Goal: Task Accomplishment & Management: Use online tool/utility

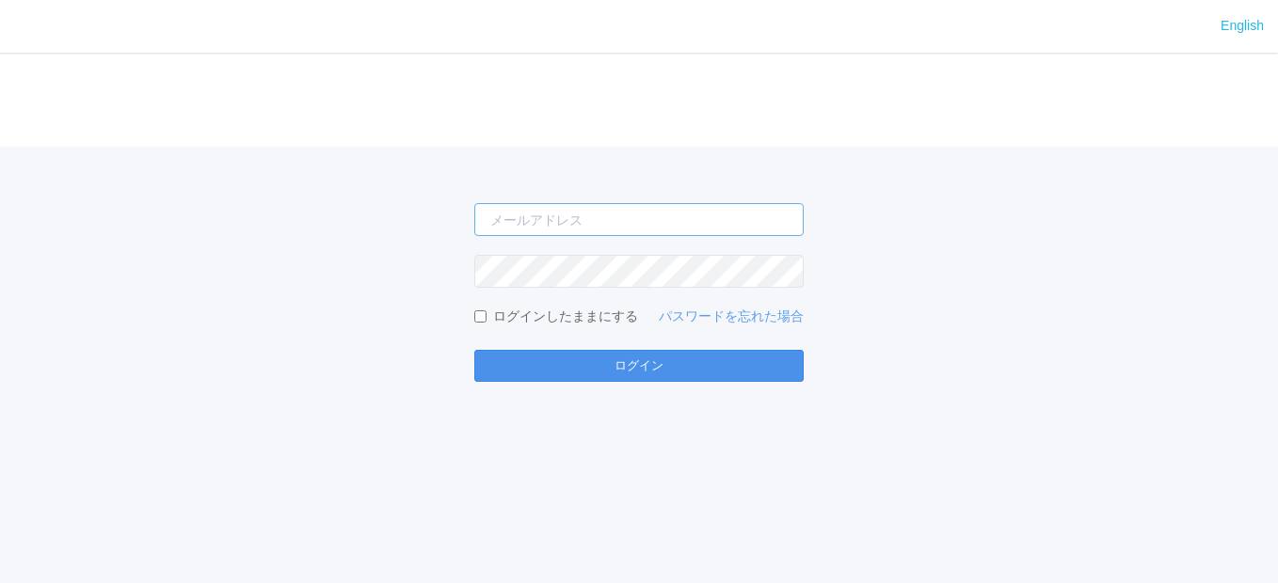
type input "[EMAIL_ADDRESS][DOMAIN_NAME]"
click at [658, 354] on button "ログイン" at bounding box center [638, 366] width 329 height 32
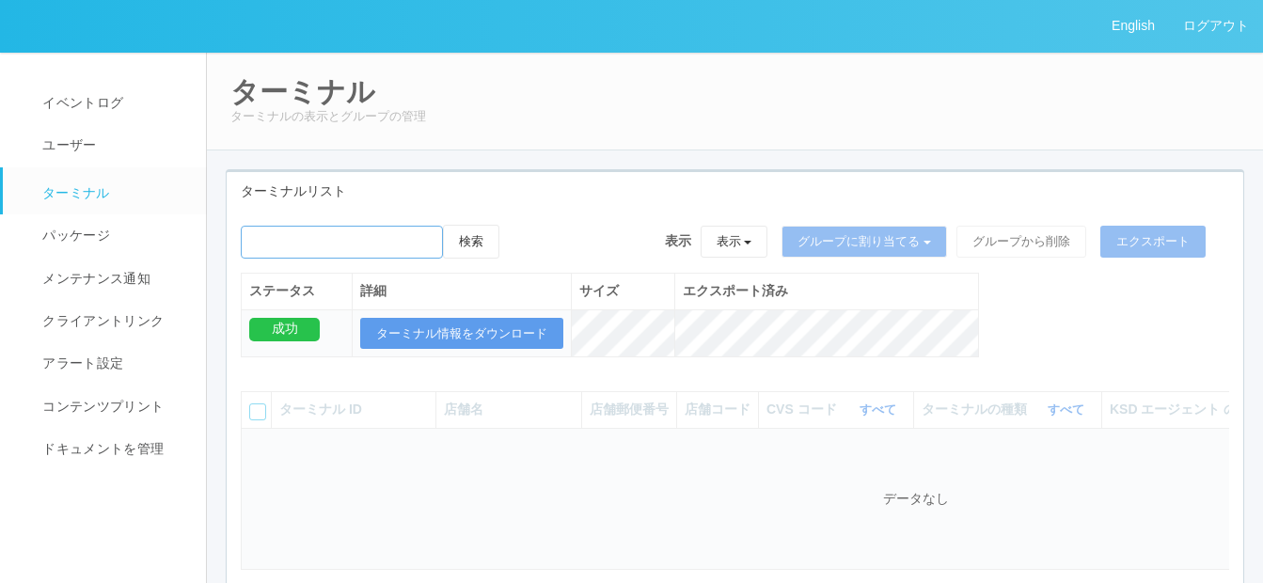
click at [320, 242] on input "emailSearch" at bounding box center [342, 242] width 202 height 33
paste input "[PERSON_NAME]"
type input "[PERSON_NAME]"
click at [475, 245] on button "検索" at bounding box center [471, 242] width 56 height 34
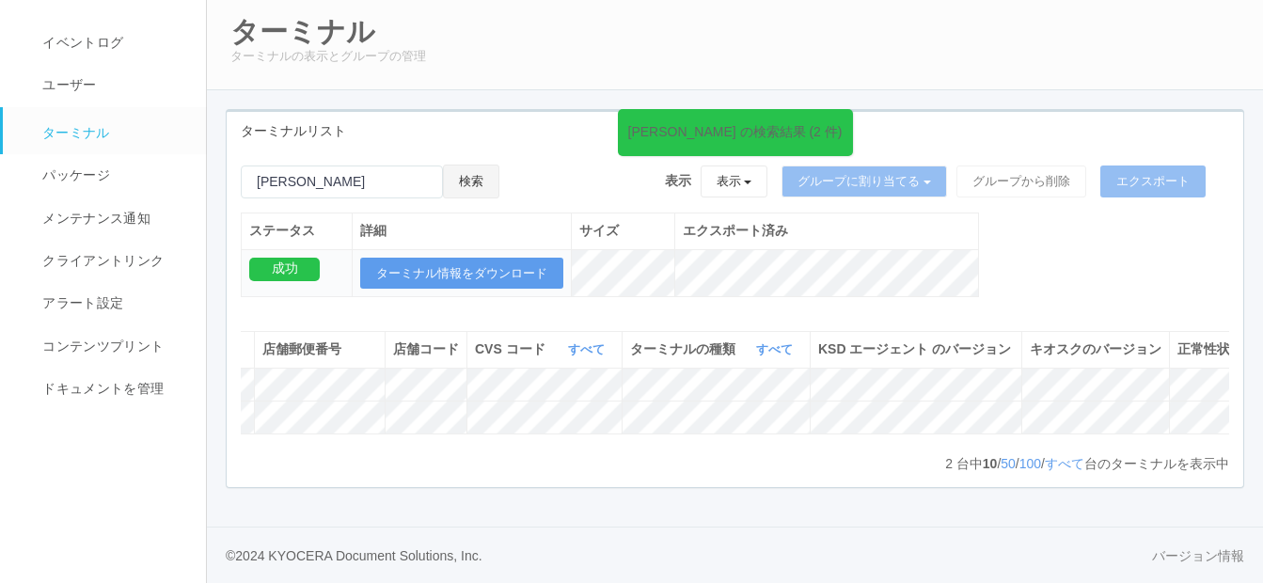
scroll to position [0, 407]
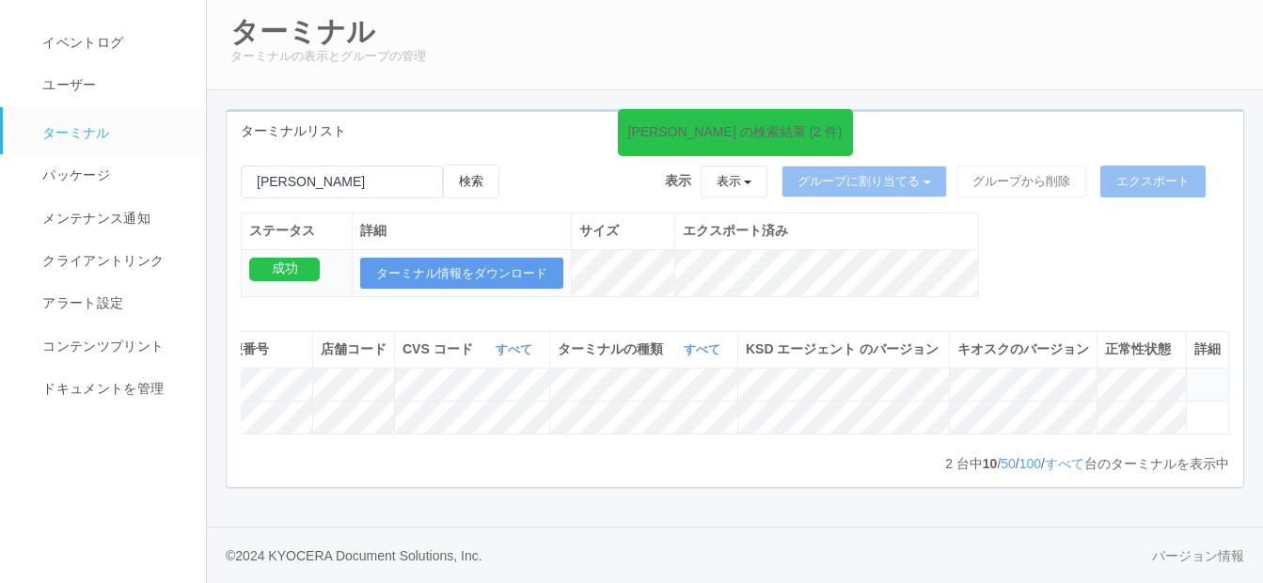
click at [1195, 376] on icon at bounding box center [1195, 376] width 0 height 0
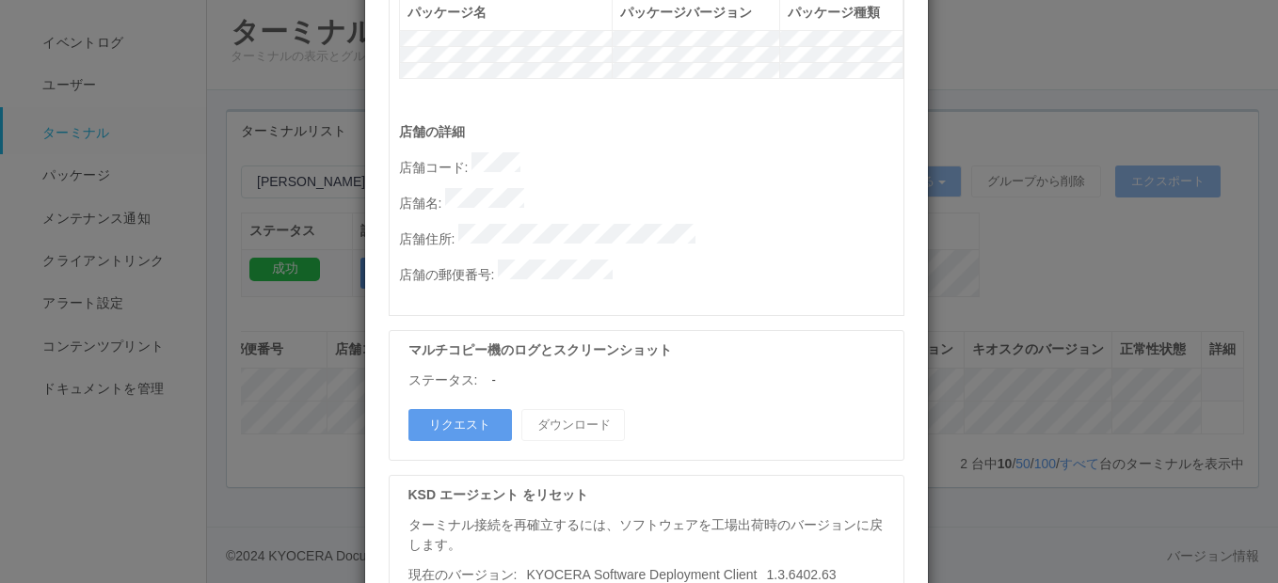
scroll to position [1007, 0]
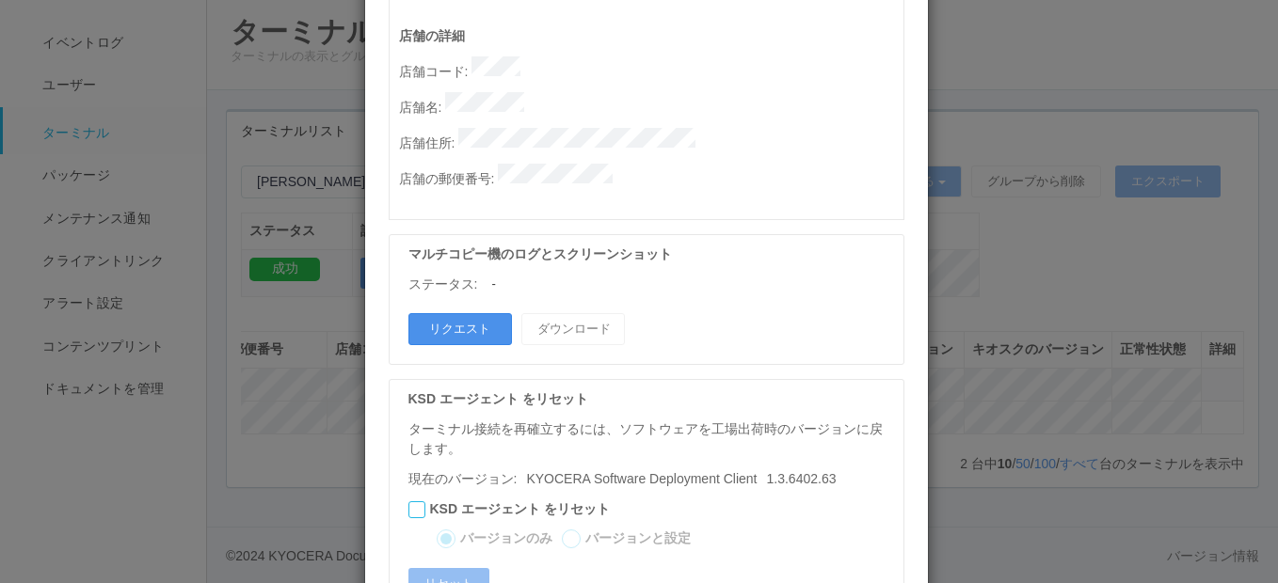
click at [463, 313] on button "リクエスト" at bounding box center [459, 329] width 103 height 32
